Goal: Ask a question

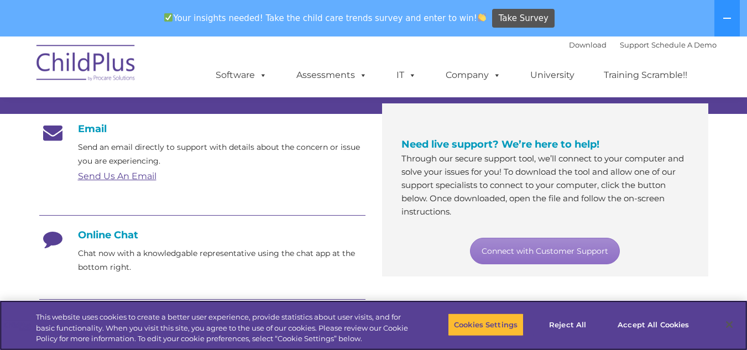
scroll to position [180, 0]
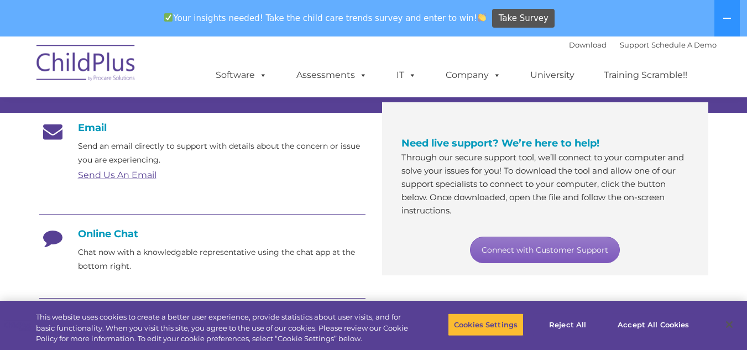
click at [498, 256] on link "Connect with Customer Support" at bounding box center [545, 250] width 150 height 27
click at [565, 255] on link "Connect with Customer Support" at bounding box center [545, 250] width 150 height 27
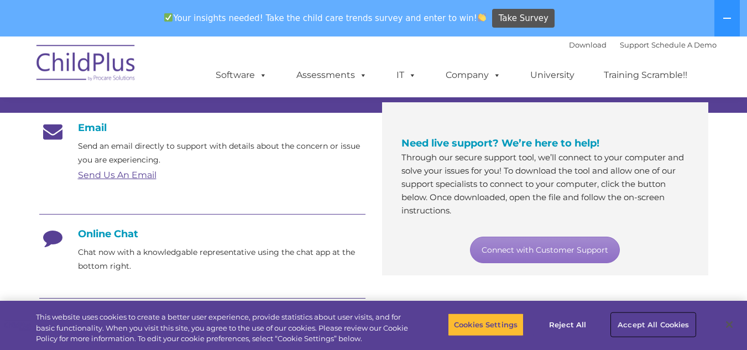
click at [638, 319] on button "Accept All Cookies" at bounding box center [654, 324] width 84 height 23
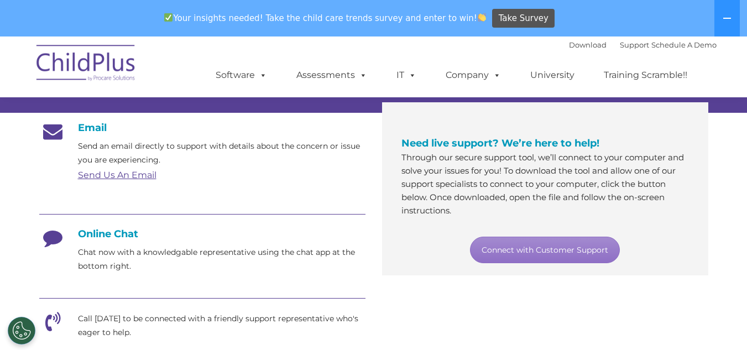
click at [391, 232] on div "Need live support? We’re here to help! Through our secure support tool, we’ll c…" at bounding box center [545, 188] width 326 height 173
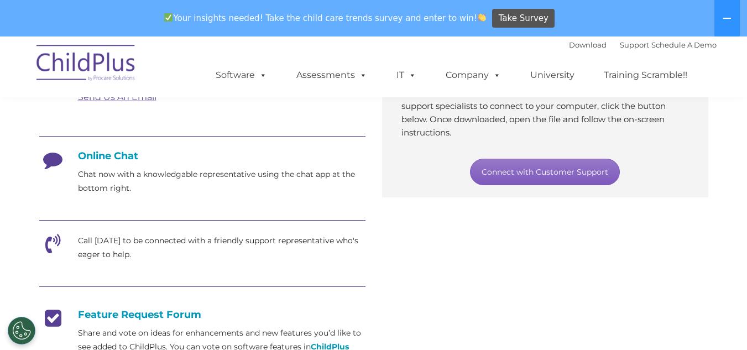
scroll to position [243, 0]
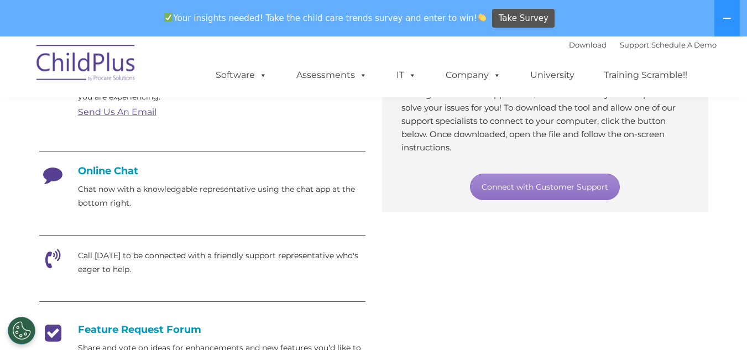
click at [104, 169] on h4 "Online Chat" at bounding box center [202, 171] width 326 height 12
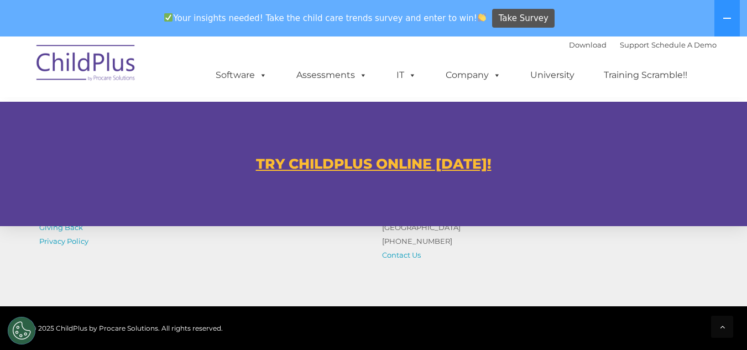
scroll to position [775, 0]
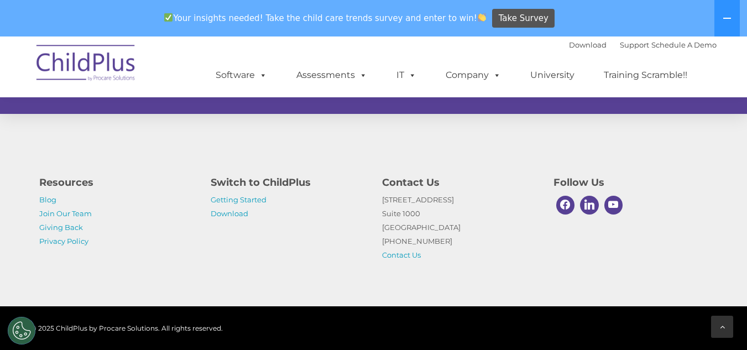
click at [723, 332] on div at bounding box center [722, 327] width 22 height 22
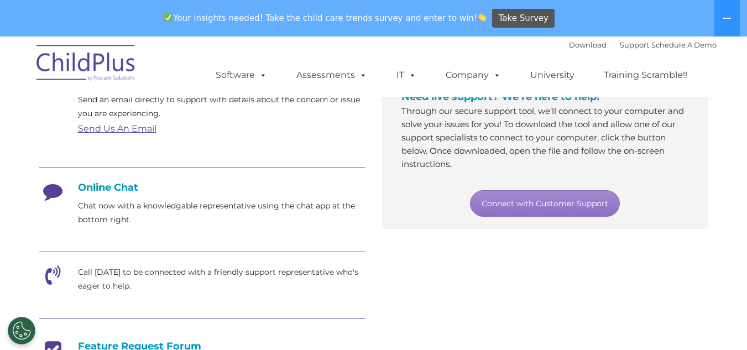
scroll to position [230, 0]
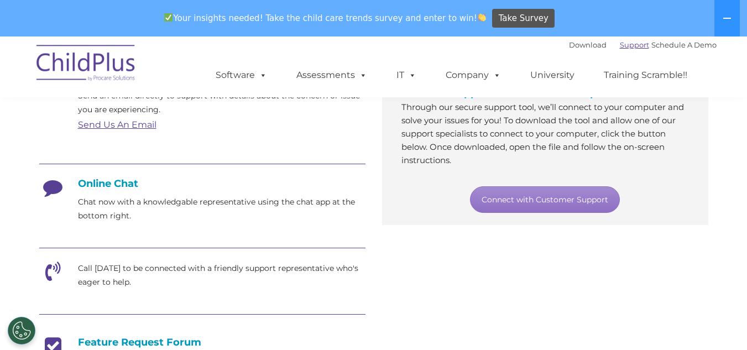
click at [620, 45] on link "Support" at bounding box center [634, 44] width 29 height 9
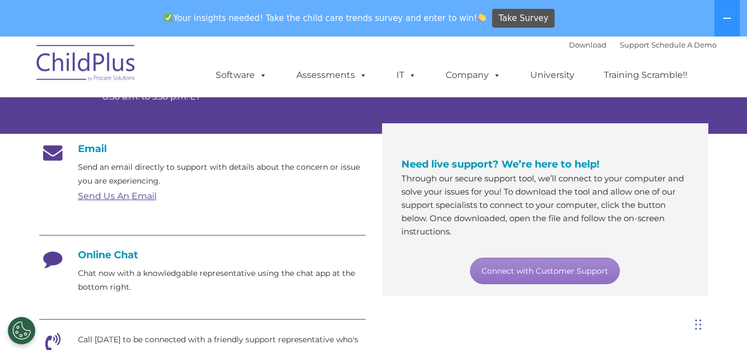
scroll to position [160, 0]
